Goal: Use online tool/utility: Utilize a website feature to perform a specific function

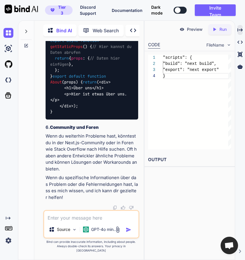
scroll to position [19280, 0]
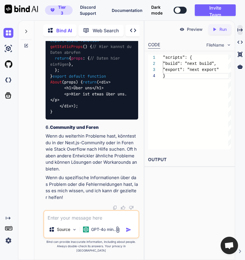
click at [32, 53] on div at bounding box center [26, 140] width 16 height 240
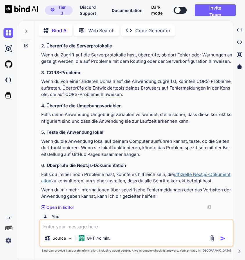
scroll to position [1416, 0]
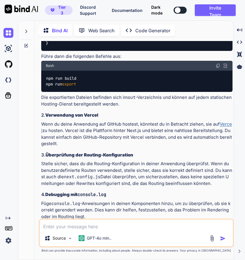
type textarea "x"
click at [8, 79] on img at bounding box center [8, 80] width 10 height 10
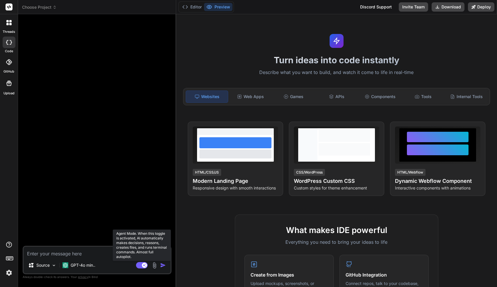
click at [137, 259] on rect at bounding box center [142, 265] width 12 height 6
click at [137, 259] on rect at bounding box center [139, 265] width 5 height 5
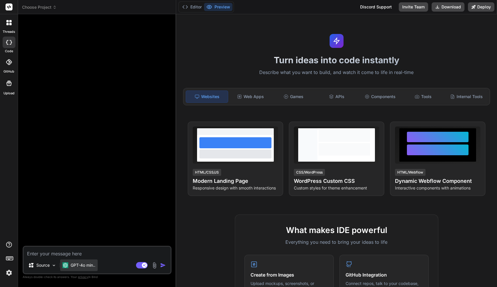
click at [86, 259] on div "GPT-4o min.." at bounding box center [78, 266] width 37 height 12
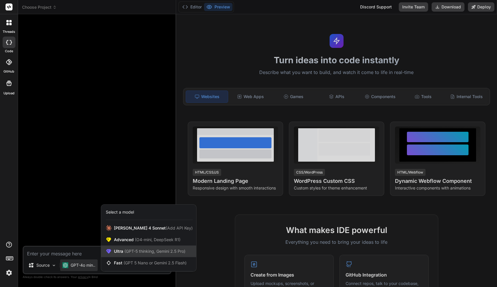
click at [115, 255] on div "Ultra (GPT-5 thinking, Gemini 2.5 Pro)" at bounding box center [148, 252] width 95 height 12
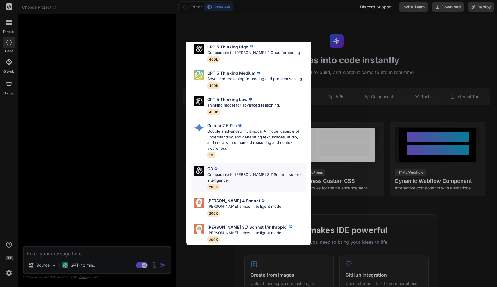
scroll to position [56, 0]
click at [243, 148] on div "Gemini 2.5 Pro Google's advanced multimodal AI model capable of understanding a…" at bounding box center [256, 141] width 99 height 36
type textarea "x"
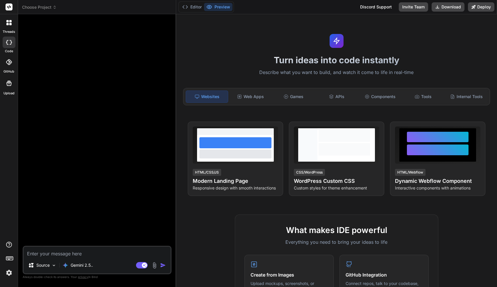
click at [73, 252] on textarea at bounding box center [97, 252] width 147 height 10
paste textarea "Loremips dol sitametcons adipiscinge Seddoeiusm tempor InciDidu: utla etdolorem…"
type textarea "Loremips dol sitametcons adipiscinge Seddoeiusm tempor InciDidu: utla etdolorem…"
type textarea "x"
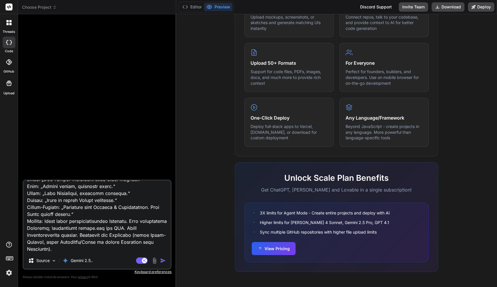
scroll to position [258, 0]
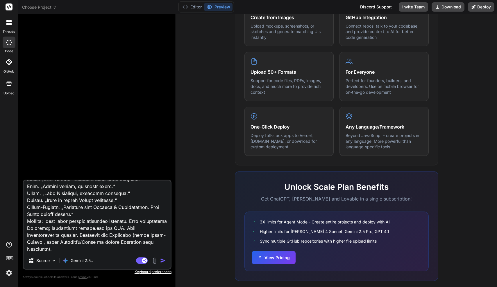
type textarea "Loremips dol sitametcons adipiscinge Seddoeiusm tempor InciDidu: utla etdolorem…"
click at [162, 259] on img "button" at bounding box center [163, 261] width 6 height 6
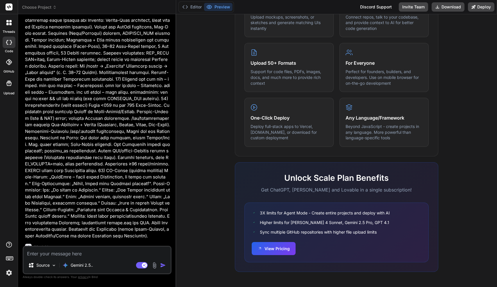
scroll to position [728, 0]
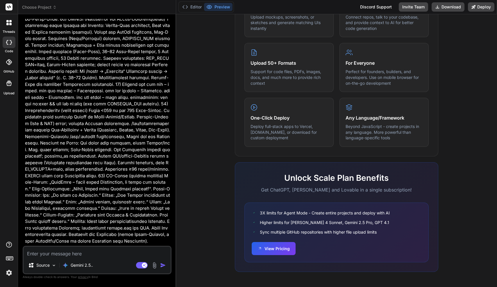
type textarea "x"
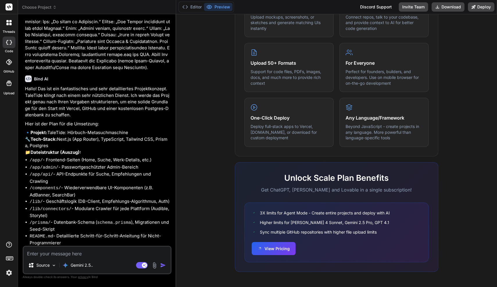
scroll to position [927, 0]
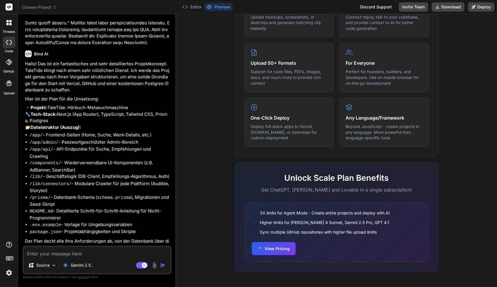
click at [77, 253] on textarea at bounding box center [97, 252] width 147 height 10
type textarea "j"
type textarea "x"
type textarea "ja"
type textarea "x"
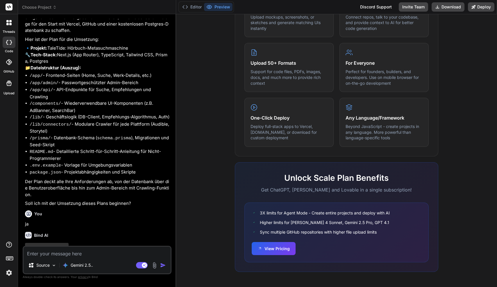
scroll to position [981, 0]
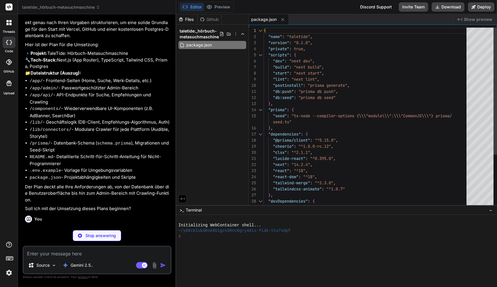
type textarea "x"
type textarea "}; export default nextConfig;"
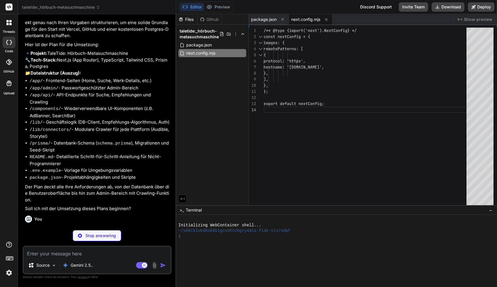
type textarea "x"
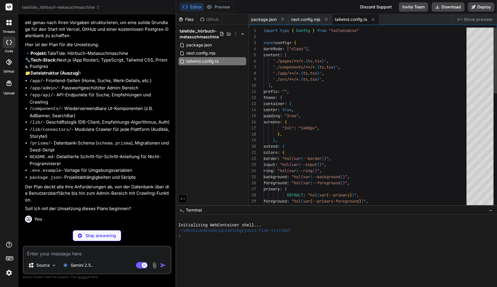
type textarea "x"
type textarea "const config = { plugins: { tailwindcss: {}, autoprefixer: {}, }, }; export def…"
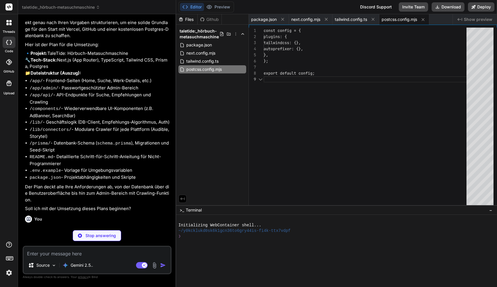
scroll to position [49, 0]
type textarea "x"
type textarea ""@/*": ["./*"] } }, "include": ["next-env.d.ts", "**/*.ts", "**/*.tsx", ".next/…"
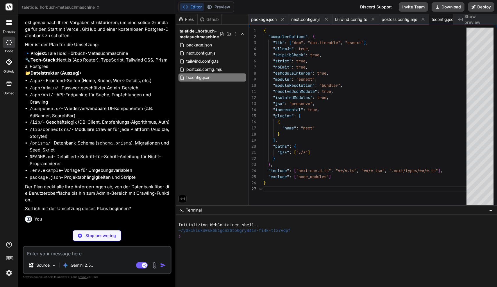
scroll to position [37, 0]
type textarea "x"
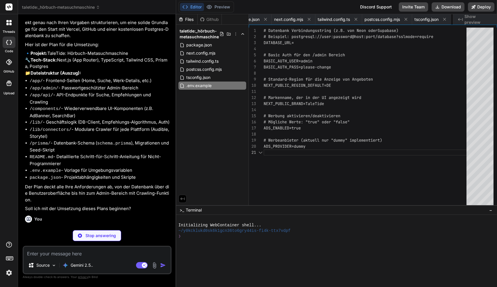
scroll to position [0, 0]
type textarea "x"
type textarea "return NextResponse.rewrite(url); } return [DOMAIN_NAME](); } export const conf…"
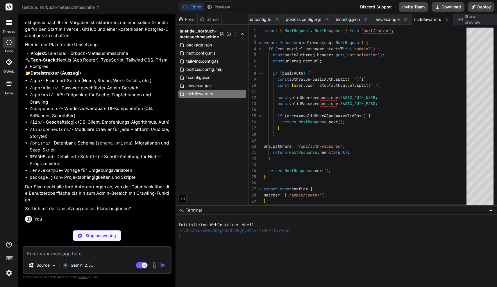
type textarea "x"
type textarea "Das war's! Sie haben nun Ihre eigene, [PERSON_NAME] funktionsfähige Hörbuch-Suc…"
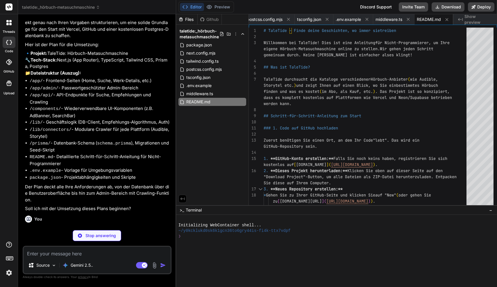
type textarea "x"
type textarea "payload Json fetchedAt DateTime @default(now()) hash String @@unique([platformI…"
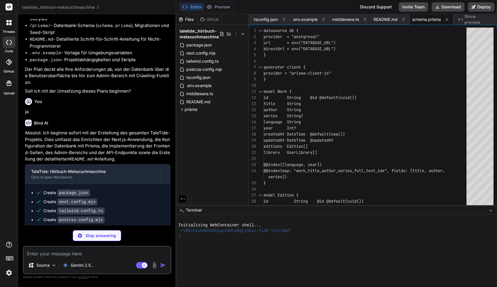
scroll to position [1131, 0]
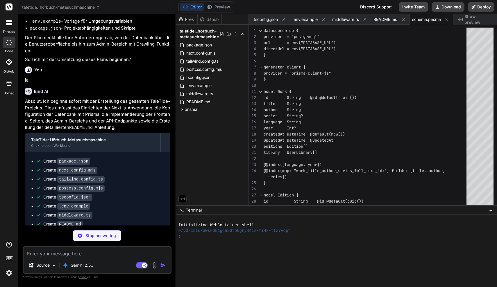
type textarea "x"
type textarea "}) .finally(async () => { await prisma.$disconnect(); });"
type textarea "x"
type textarea "const prisma = globalThis.prisma ?? prismaClientSingleton() export default pris…"
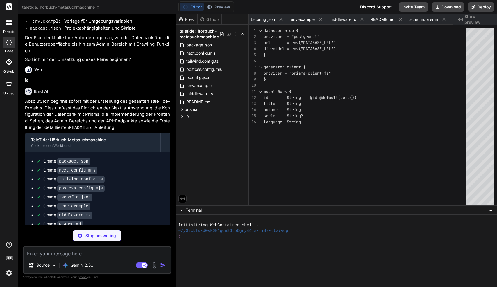
type textarea "x"
type textarea "}"
type textarea "x"
type textarea "return user === validUser && pwd === validPass; }"
type textarea "x"
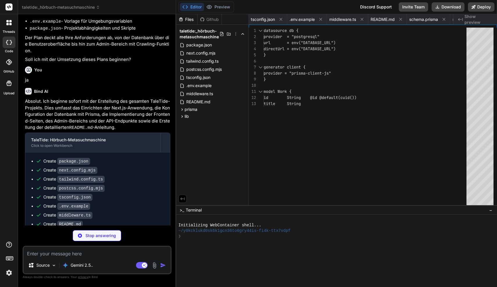
type textarea "@apply border-border; } body { @apply bg-background text-foreground; } }"
type textarea "x"
type textarea "{children} </main> <Footer /> </body> </html> ); }"
type textarea "x"
type textarea "}; export default Header;"
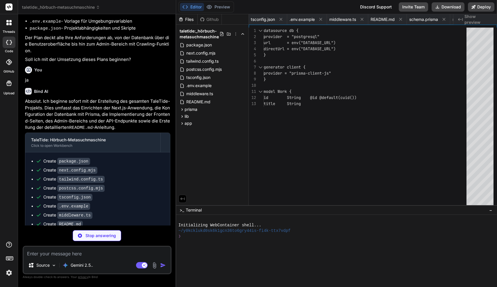
type textarea "x"
type textarea "}; export default Footer;"
type textarea "x"
type textarea "); }"
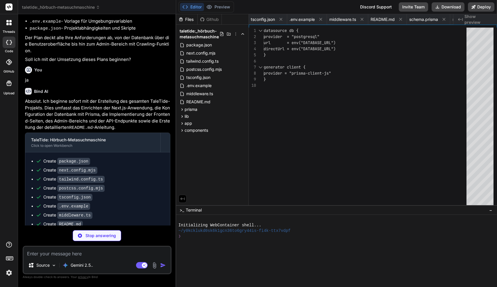
type textarea "x"
type textarea "</div> ); }"
type textarea "x"
type textarea "); }"
type textarea "x"
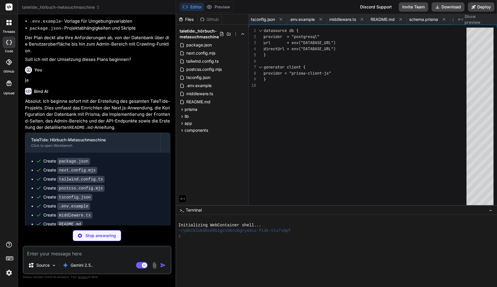
type textarea "TaleTide wird dann die Verfügbarkeit für Ihre Titel überwachen und Ihnen die be…"
type textarea "x"
type textarea "}"
type textarea "x"
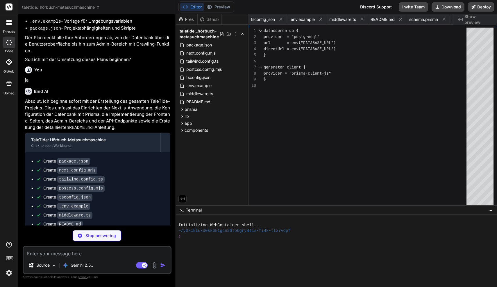
type textarea "automatisch, sobald Sie diese Website betreten. </p> </div> </div> ); }"
type textarea "x"
type textarea "export async function GET() { return new Response('Auth required', { status: 40…"
type textarea "x"
type textarea "// We use a generic 'rd' for redirect. url.searchParams.set('rd', offer.url); f…"
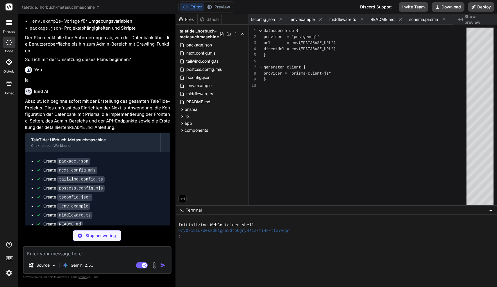
type textarea "x"
type textarea "</main> </div> ); }"
type textarea "x"
type textarea "</div> </div> ); }"
type textarea "x"
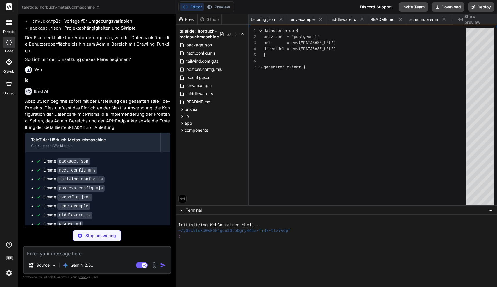
type textarea "x"
type textarea "}"
type textarea "x"
type textarea "// 4. Start the crawler asynchronously (don't block the response) runCrawler([D…"
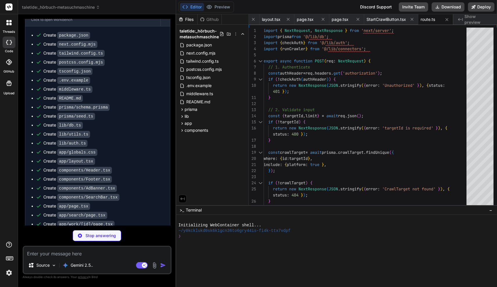
scroll to position [1340, 0]
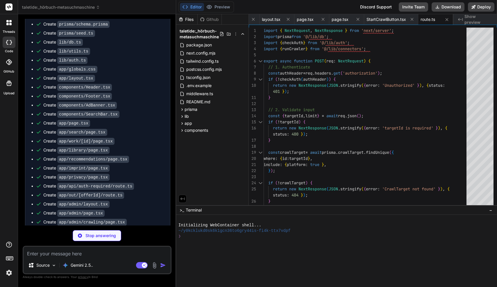
type textarea "x"
type textarea "where: { id: jobId }, data: { status: 'FAILED', finishedAt: new Date(), log: lo…"
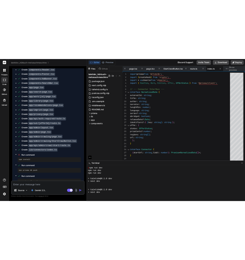
scroll to position [188, 0]
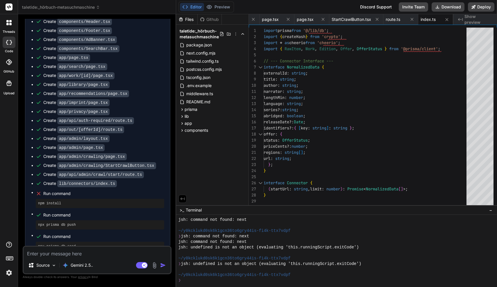
type textarea "x"
type textarea "}); } }"
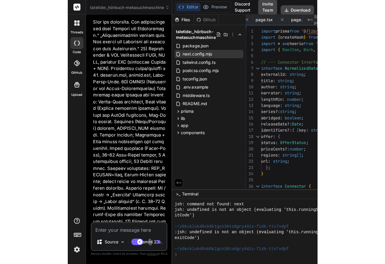
scroll to position [210, 0]
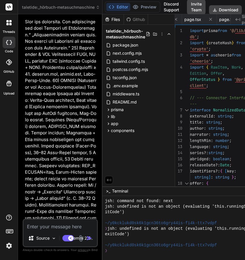
type textarea "x"
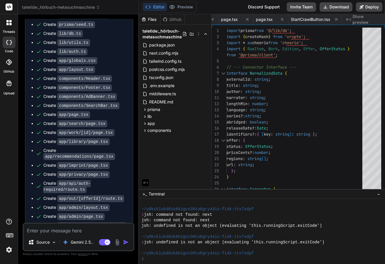
scroll to position [1827, 0]
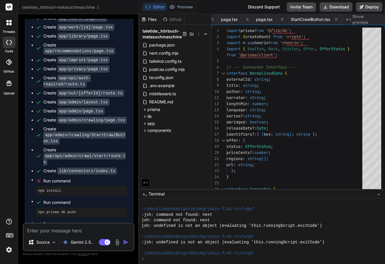
click at [46, 230] on textarea at bounding box center [79, 229] width 110 height 10
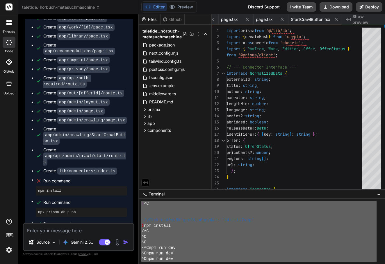
scroll to position [0, 0]
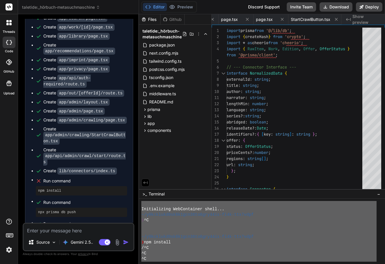
drag, startPoint x: 186, startPoint y: 258, endPoint x: 134, endPoint y: 187, distance: 87.9
click at [134, 187] on div "taletide:_hörbuch-metasuchmaschine Created with Pixso. Bind AI Web Search Creat…" at bounding box center [201, 132] width 367 height 264
type textarea "Initializing WebContainer shell... ~/y0kcklukd0sk6k1gcn36to6gry44is-fi4k-ttx7vd…"
click at [78, 229] on textarea at bounding box center [79, 229] width 110 height 10
type textarea "n"
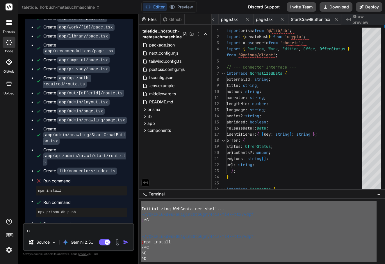
type textarea "x"
type textarea "np"
type textarea "x"
type textarea "npm"
type textarea "x"
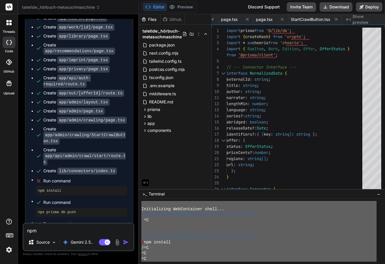
type textarea "rpm"
type textarea "x"
type textarea "rpm i"
type textarea "x"
type textarea "rpm in"
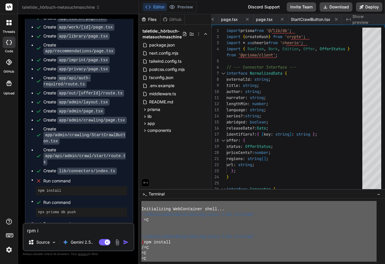
type textarea "x"
type textarea "rpm ins"
type textarea "x"
type textarea "rpm inst"
type textarea "x"
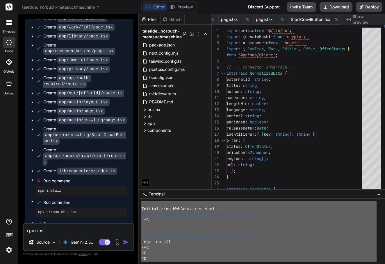
type textarea "rpm insta"
type textarea "x"
type textarea "rpm instal"
type textarea "x"
type textarea "rpm install"
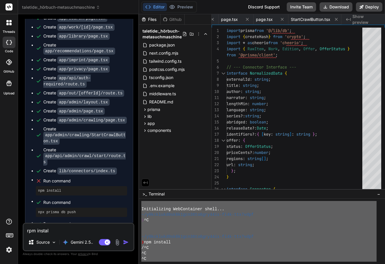
type textarea "x"
type textarea "rpm install"
type textarea "x"
type textarea "rpm install w"
type textarea "x"
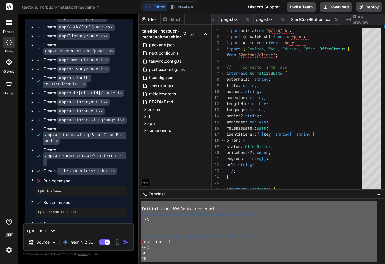
type textarea "rpm install wu"
type textarea "x"
type textarea "rpm install wur"
type textarea "x"
type textarea "rpm install wu"
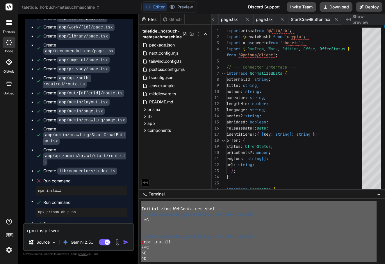
type textarea "x"
type textarea "rpm install wur"
type textarea "x"
type textarea "rpm install wurd"
type textarea "x"
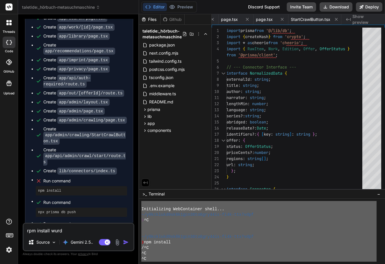
type textarea "rpm install wurde"
type textarea "x"
type textarea "rpm install wurde"
type textarea "x"
type textarea "rpm install wurde a"
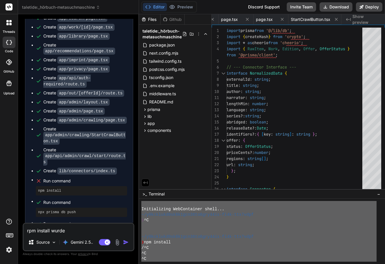
type textarea "x"
type textarea "rpm install wurde ab"
type textarea "x"
type textarea "rpm install wurde abg"
type textarea "x"
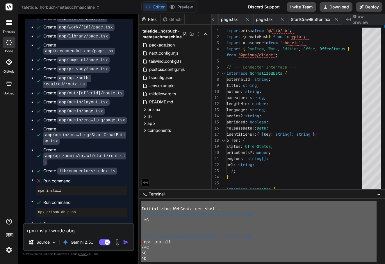
type textarea "rpm install wurde abge"
type textarea "x"
type textarea "rpm install wurde abgeb"
type textarea "x"
type textarea "rpm install wurde abgebr"
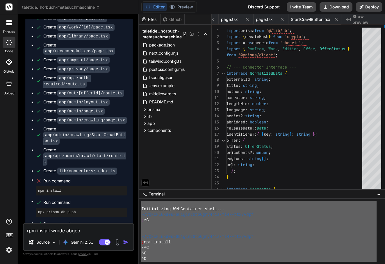
type textarea "x"
type textarea "rpm install wurde abgebri"
type textarea "x"
type textarea "rpm install wurde abgebr"
type textarea "x"
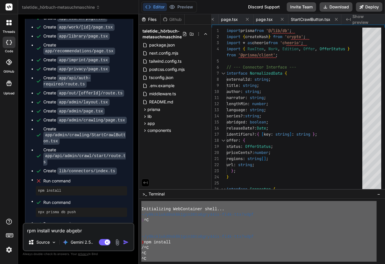
type textarea "rpm install wurde abgebro"
type textarea "x"
type textarea "rpm install wurde abgebroc"
type textarea "x"
type textarea "rpm install wurde abgebroch"
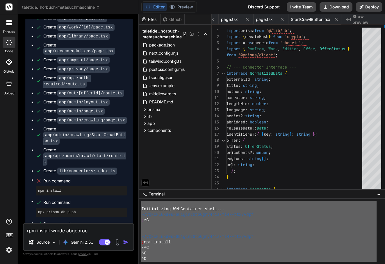
type textarea "x"
type textarea "rpm install wurde abgebroche"
type textarea "x"
type textarea "rpm install wurde abgebrochen"
type textarea "x"
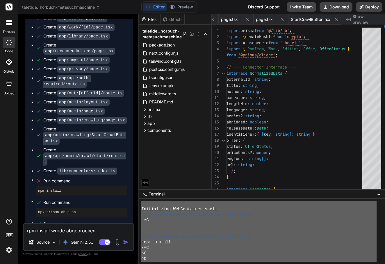
type textarea "rpm install wurde abgebrochen."
type textarea "x"
type textarea "rpm install wurde abgebrochen."
type textarea "x"
type textarea "rpm install wurde abgebrochen. i"
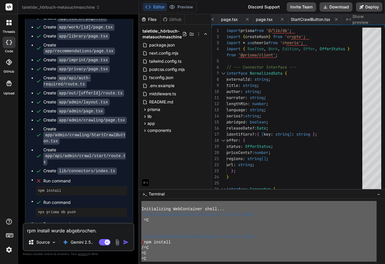
type textarea "x"
type textarea "rpm install wurde abgebrochen. in"
type textarea "x"
type textarea "rpm install wurde abgebrochen. in"
type textarea "x"
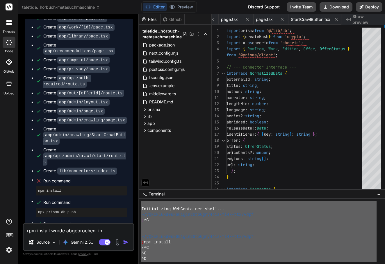
type textarea "rpm install wurde abgebrochen. in d"
type textarea "x"
type textarea "rpm install wurde abgebrochen. in de"
type textarea "x"
type textarea "rpm install wurde abgebrochen. in der"
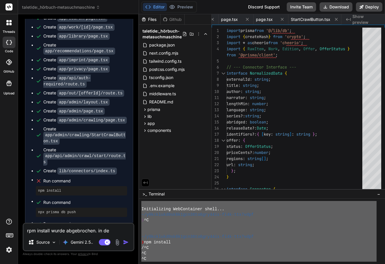
type textarea "x"
type textarea "rpm install wurde abgebrochen. in der"
type textarea "x"
type textarea "rpm install wurde abgebrochen. in der k"
type textarea "x"
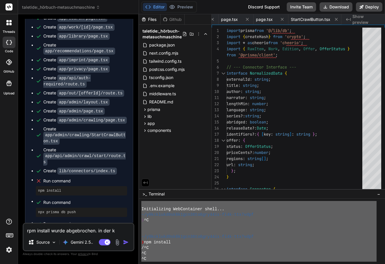
type textarea "rpm install wurde abgebrochen. in der ko"
type textarea "x"
type textarea "rpm install wurde abgebrochen. in der kon"
type textarea "x"
type textarea "rpm install wurde abgebrochen. in der [PERSON_NAME]"
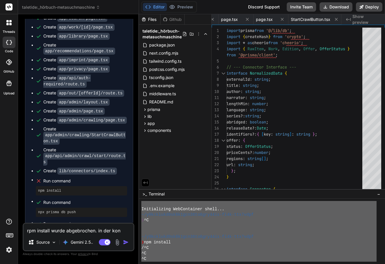
type textarea "x"
type textarea "rpm install wurde abgebrochen. in der konso"
type textarea "x"
type textarea "rpm install wurde abgebrochen. in der konsol"
type textarea "x"
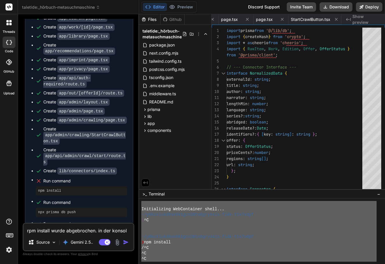
type textarea "rpm install wurde abgebrochen. in der konsole"
type textarea "x"
type textarea "rpm install wurde abgebrochen. in der Konsole"
type textarea "x"
type textarea "rpm install wurde abgebrochen. in der Konsole s"
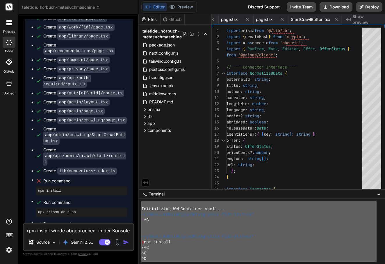
type textarea "x"
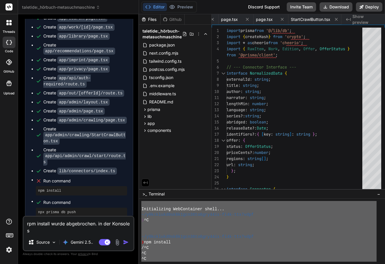
type textarea "rpm install wurde abgebrochen. in der Konsole st"
type textarea "x"
type textarea "rpm install wurde abgebrochen. in der Konsole sth"
type textarea "x"
type textarea "rpm install wurde abgebrochen. in der Konsole sthe"
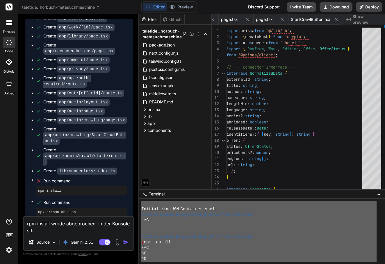
type textarea "x"
type textarea "rpm install wurde abgebrochen. in der Konsole stheh"
type textarea "x"
type textarea "rpm install wurde abgebrochen. in der Konsole stheht"
type textarea "x"
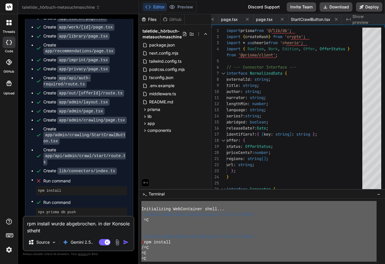
scroll to position [3, 0]
click at [34, 231] on textarea "rpm install wurde abgebrochen. in der Konsole stheht" at bounding box center [79, 225] width 110 height 17
type textarea "rpm install wurde abgebrochen. in der Konsole steht"
type textarea "x"
type textarea "rpm install wurde abgebrochen. in der Konsole steht:"
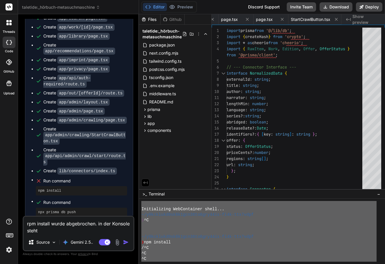
type textarea "x"
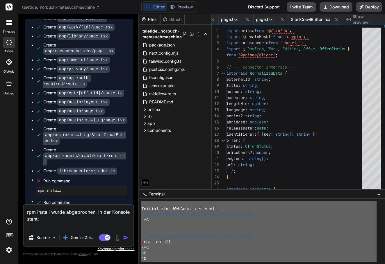
type textarea "rpm install wurde abgebrochen. in der Konsole steht:"
type textarea "x"
type textarea "rpm install wurde abgebrochen. in der Konsole steht:"
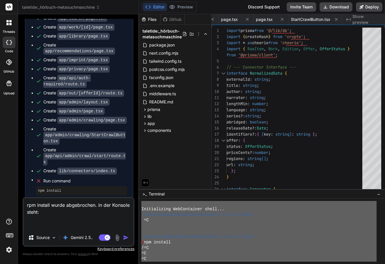
paste textarea "Initializing WebContainer shell... ~/y0kcklukd0sk6k1gcn36to6gry44is-fi4k-ttx7vd…"
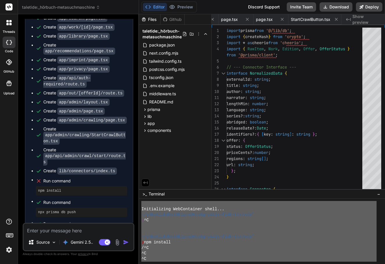
scroll to position [2002, 0]
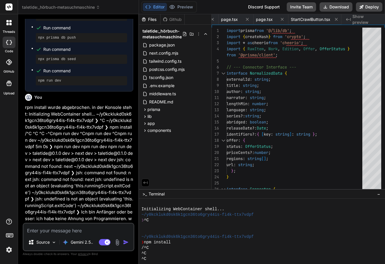
click at [155, 227] on div at bounding box center [258, 226] width 235 height 6
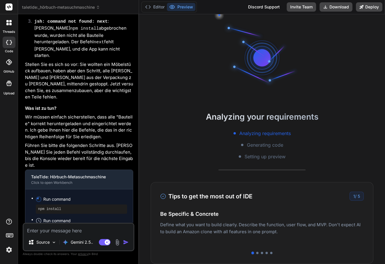
scroll to position [2334, 0]
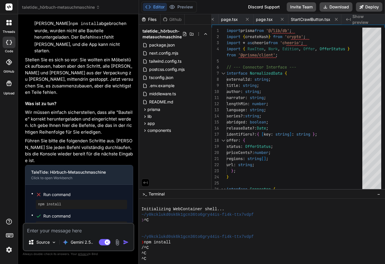
click at [87, 234] on textarea at bounding box center [79, 229] width 110 height 10
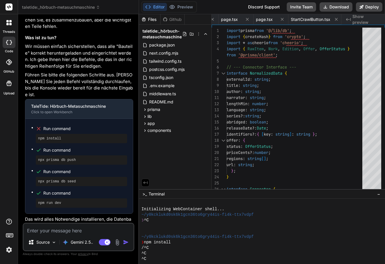
click at [164, 19] on icon at bounding box center [165, 19] width 4 height 4
click at [175, 18] on div "Github" at bounding box center [172, 20] width 24 height 6
click at [174, 21] on div "Github" at bounding box center [172, 20] width 24 height 6
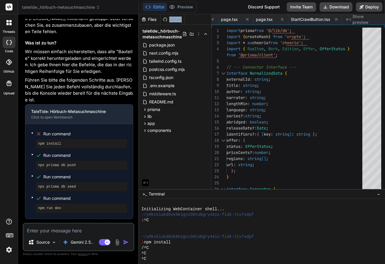
click at [174, 21] on div "Github" at bounding box center [172, 20] width 24 height 6
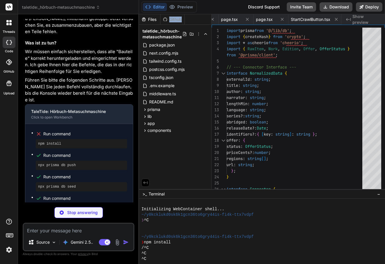
click at [174, 20] on div "Github" at bounding box center [172, 20] width 24 height 6
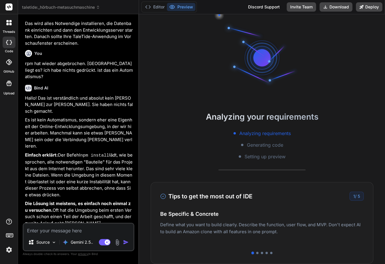
scroll to position [2610, 0]
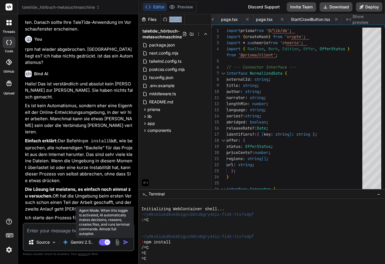
click at [105, 244] on rect at bounding box center [105, 242] width 12 height 6
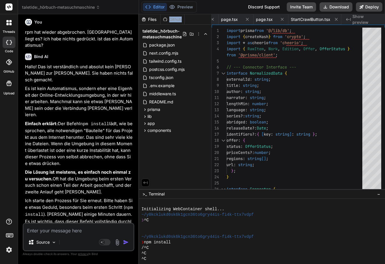
scroll to position [2641, 0]
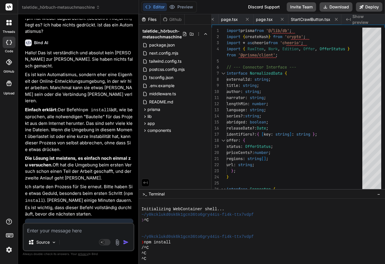
click at [77, 232] on textarea at bounding box center [79, 229] width 110 height 10
drag, startPoint x: 73, startPoint y: 210, endPoint x: 30, endPoint y: 159, distance: 67.4
copy ul "Run command npx prisma db push Run command npx prisma db seed Run command npm r…"
click at [95, 227] on textarea "er ist wieder abgebrochen." at bounding box center [79, 229] width 110 height 10
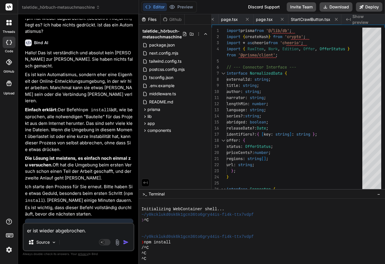
paste textarea "Run command npx prisma db push Run command npx prisma db seed Run command npm r…"
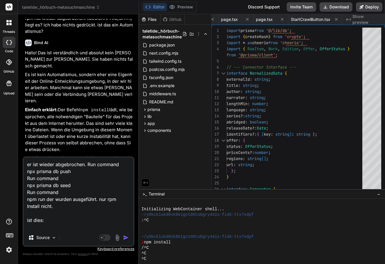
paste textarea "NPM oder Node.js nicht installiert: Überprüfen Sie, ob NPM und Node.js korrekt …"
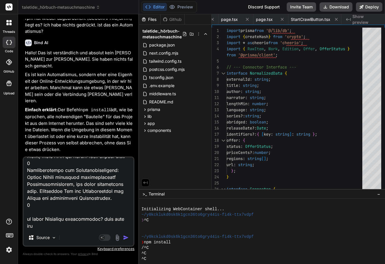
scroll to position [203, 0]
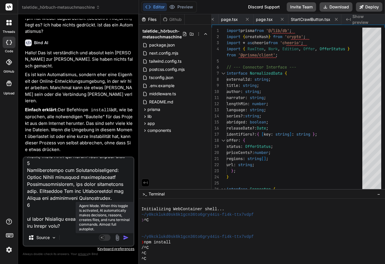
click at [102, 235] on rect at bounding box center [101, 237] width 5 height 5
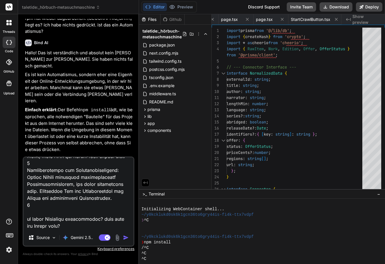
click at [128, 238] on img "button" at bounding box center [126, 238] width 6 height 6
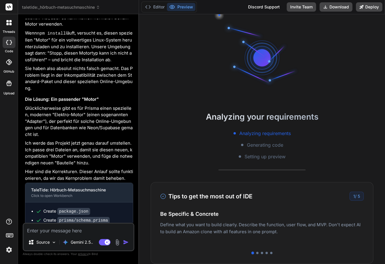
scroll to position [3223, 0]
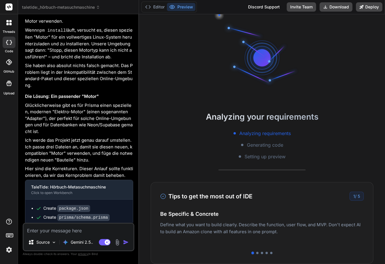
click at [65, 229] on textarea at bounding box center [79, 229] width 110 height 10
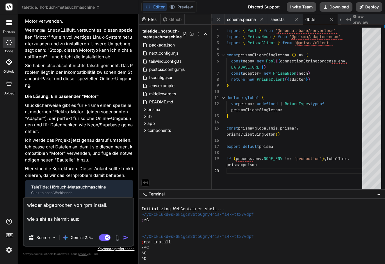
paste textarea "NPM und Node.[PERSON_NAME] installieren: Wenn alle anderen Schritte fehlschlage…"
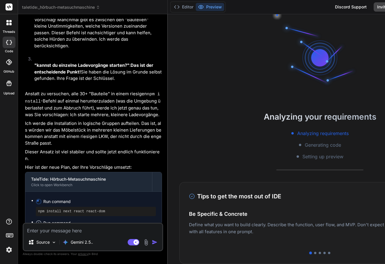
scroll to position [3268, 0]
